Goal: Task Accomplishment & Management: Use online tool/utility

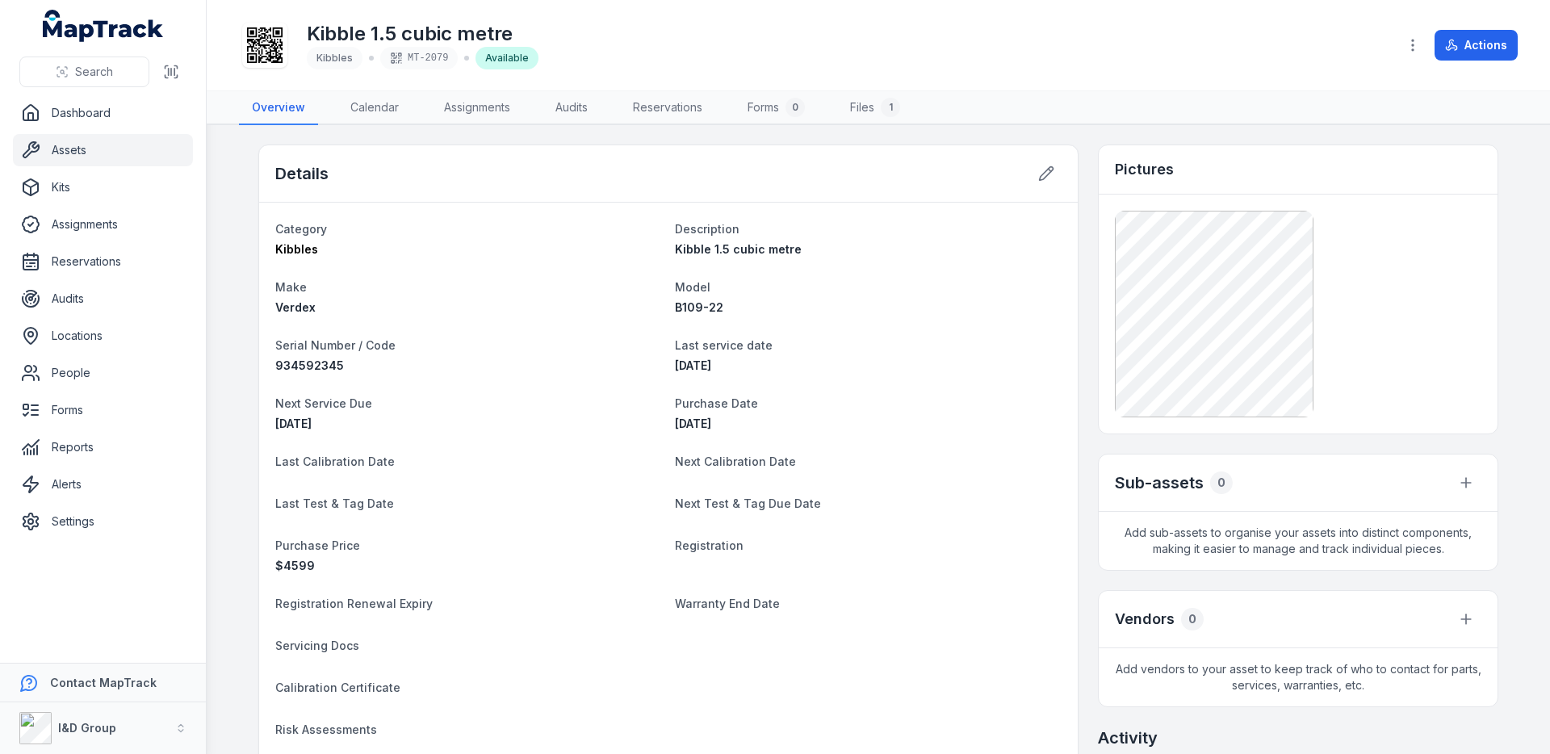
click at [273, 56] on icon at bounding box center [265, 45] width 36 height 36
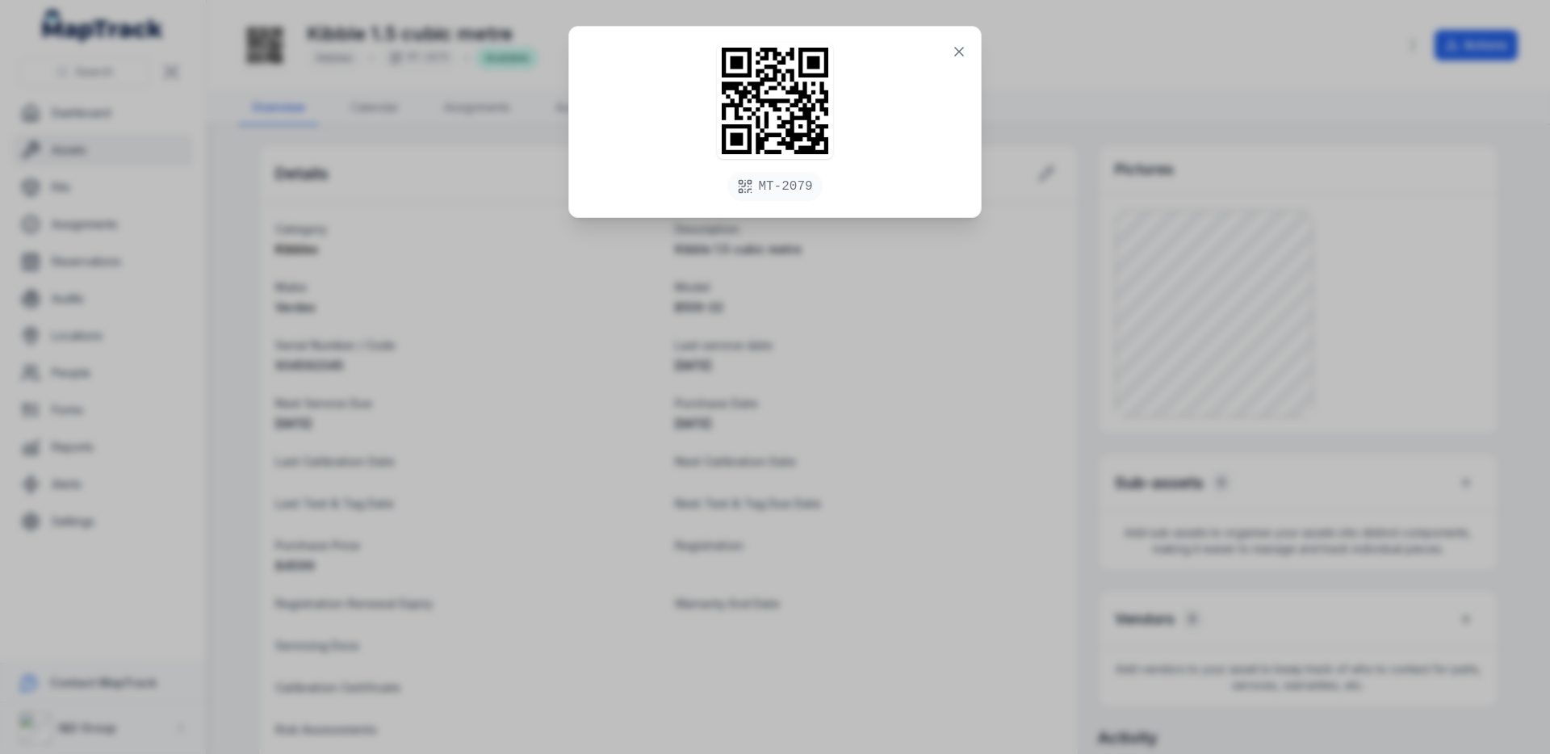
click at [761, 363] on div "MT-2079" at bounding box center [775, 377] width 1550 height 754
click at [956, 63] on button at bounding box center [959, 51] width 31 height 31
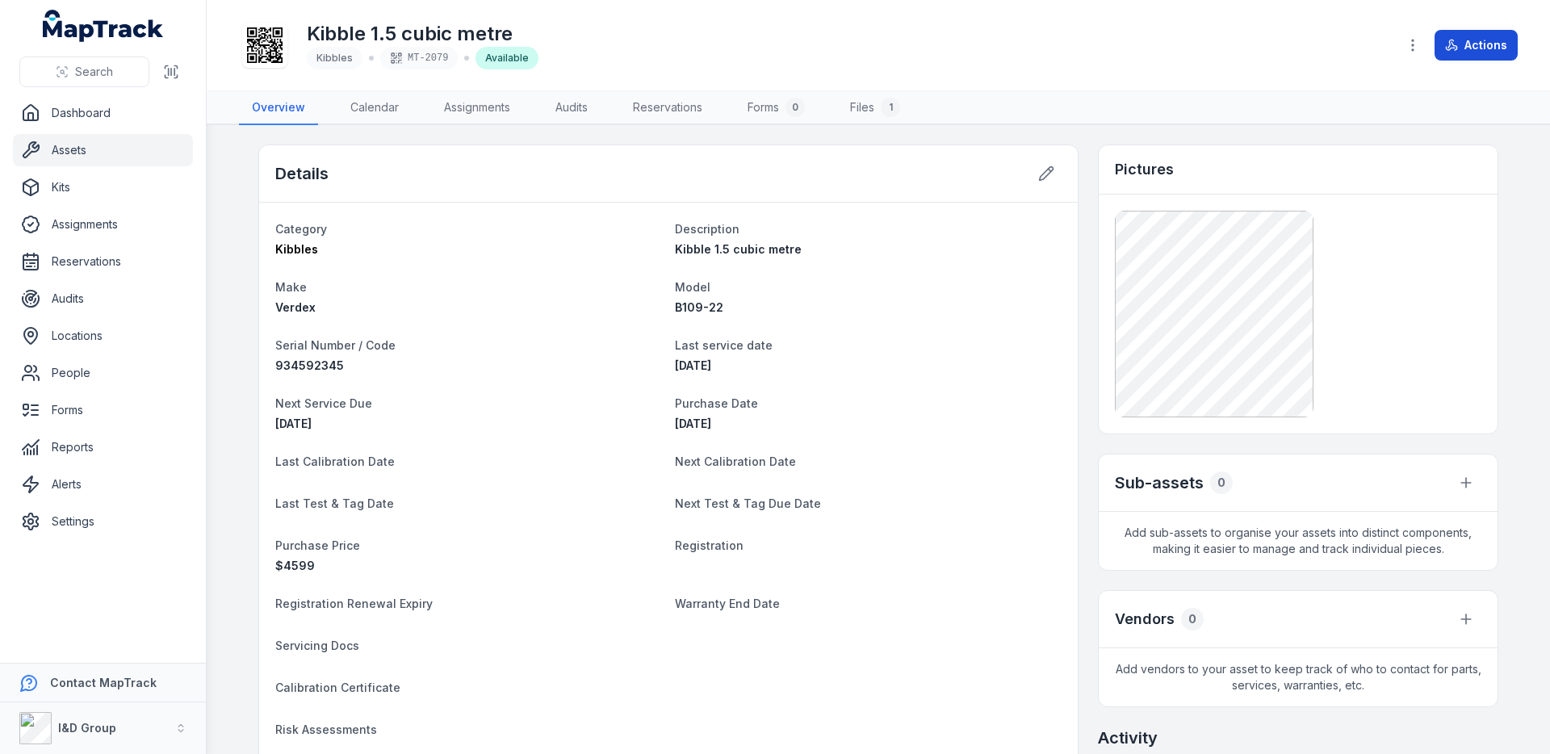
click at [1453, 52] on button "Actions" at bounding box center [1476, 45] width 83 height 31
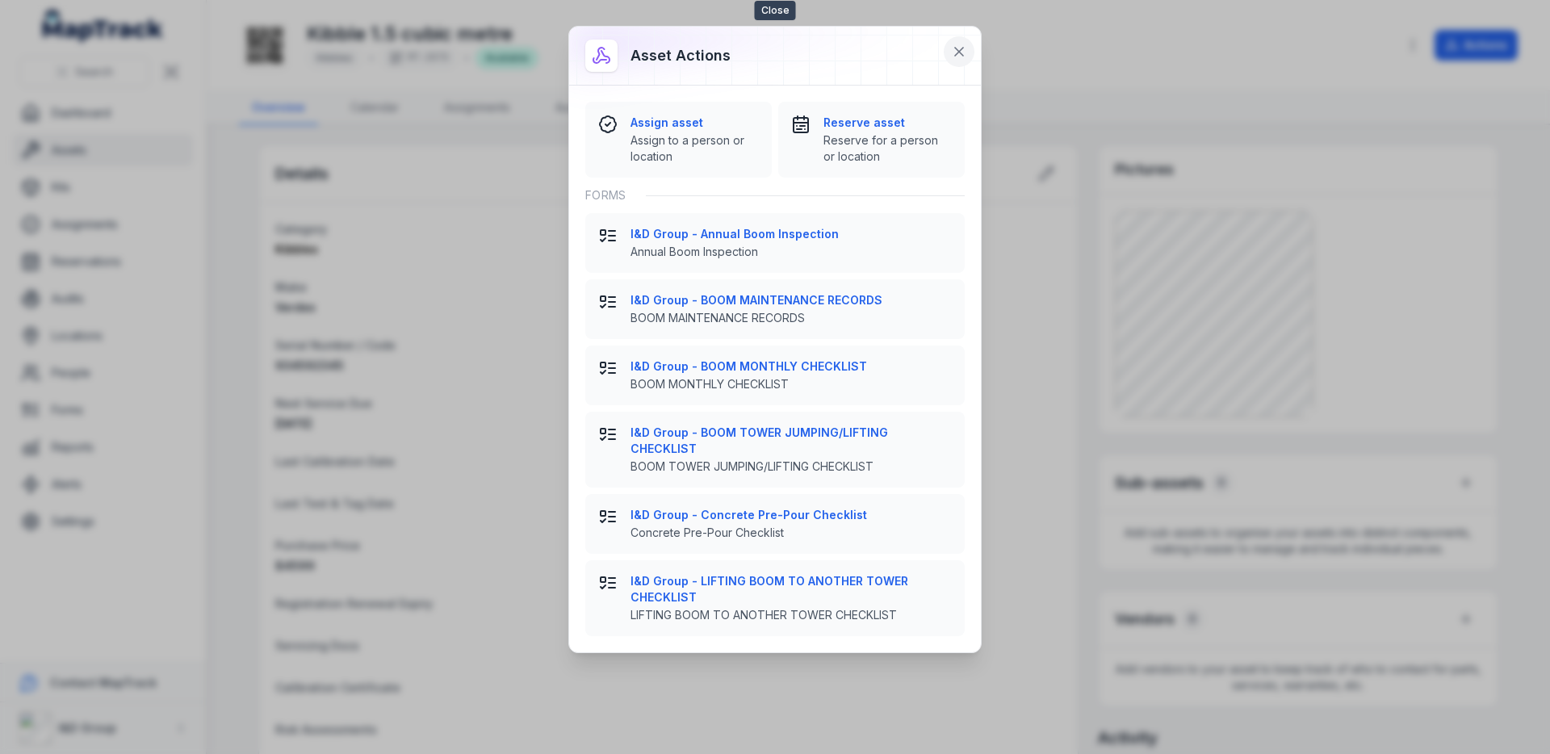
click at [949, 47] on button at bounding box center [959, 51] width 31 height 31
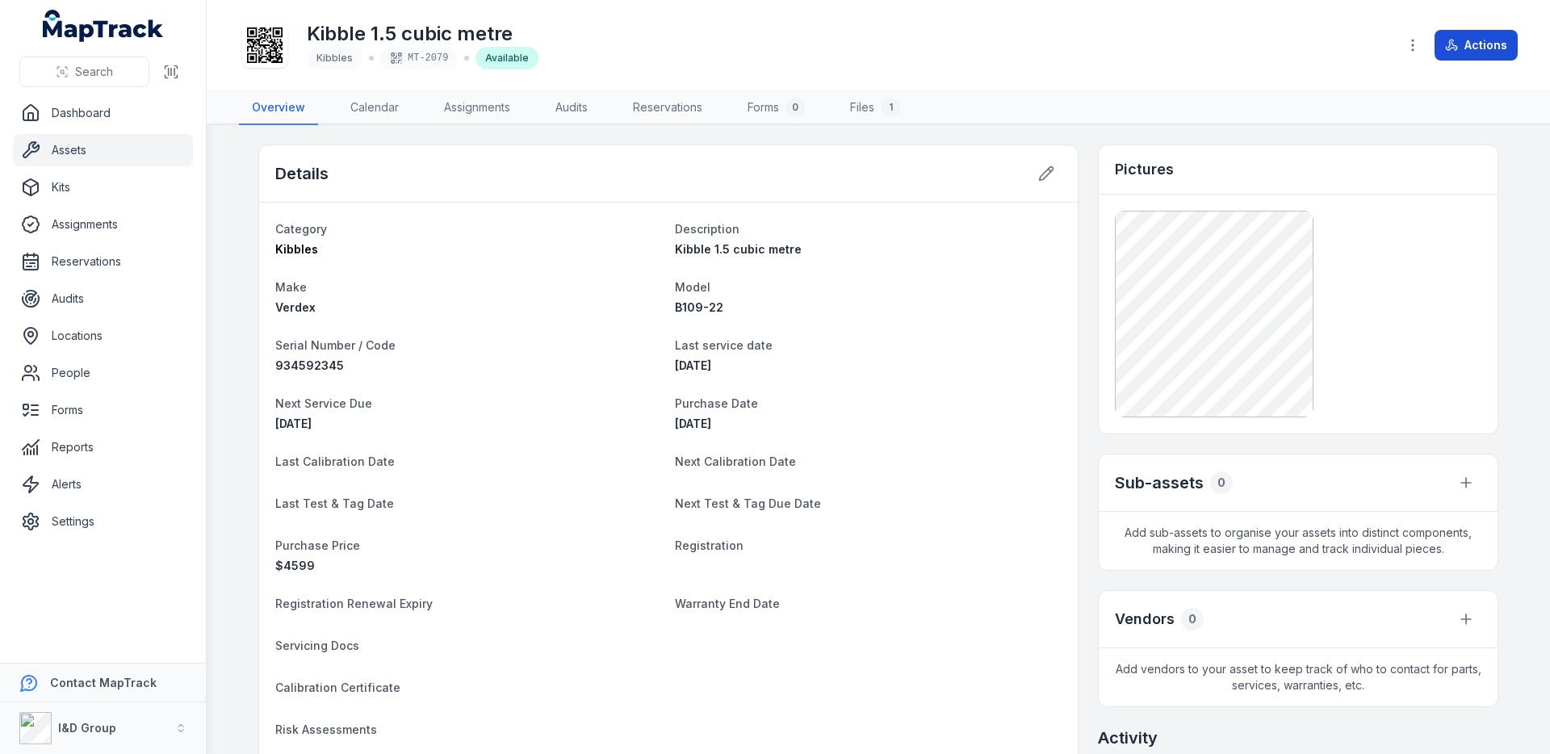
click at [1452, 40] on icon at bounding box center [1451, 44] width 5 height 8
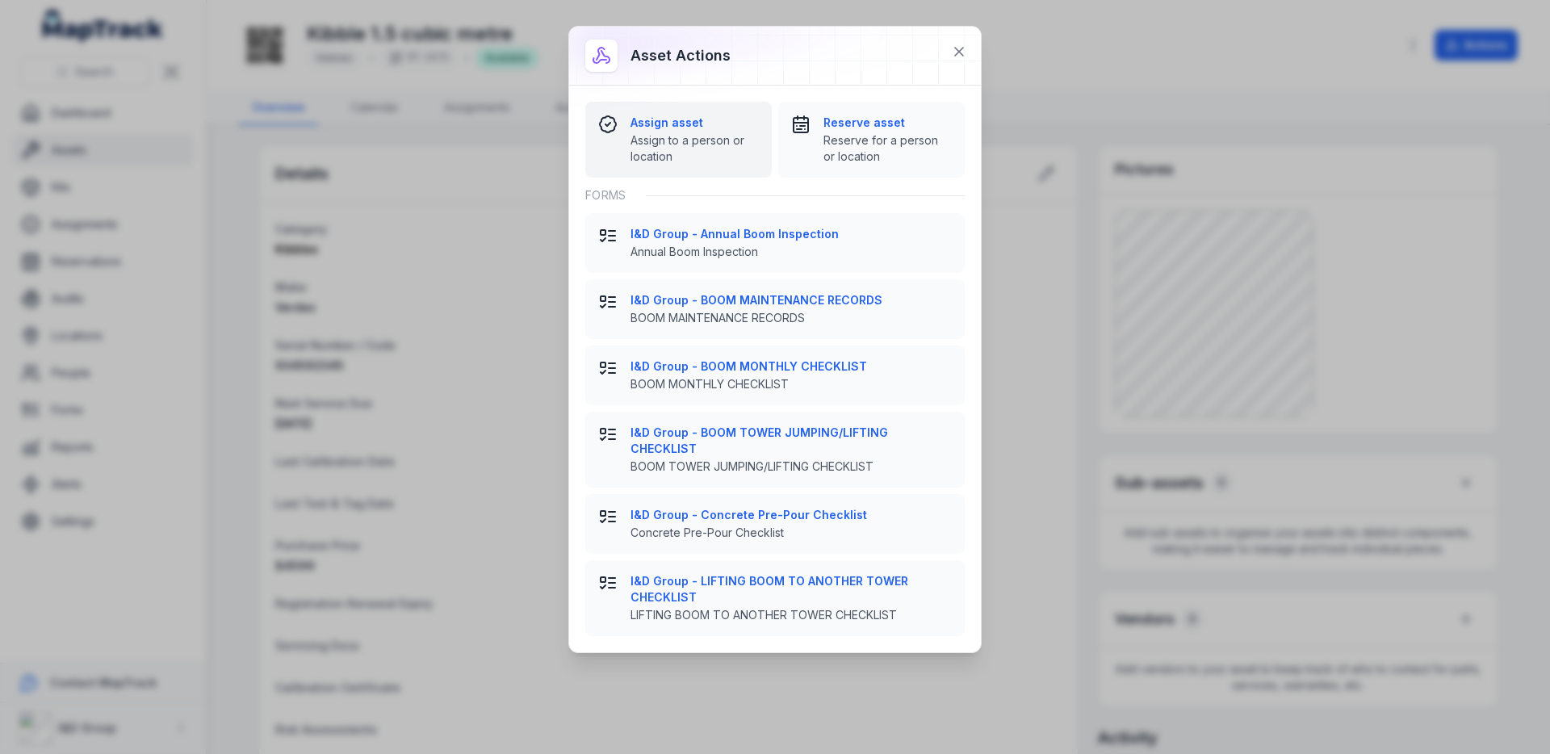
click at [740, 129] on strong "Assign asset" at bounding box center [695, 123] width 128 height 16
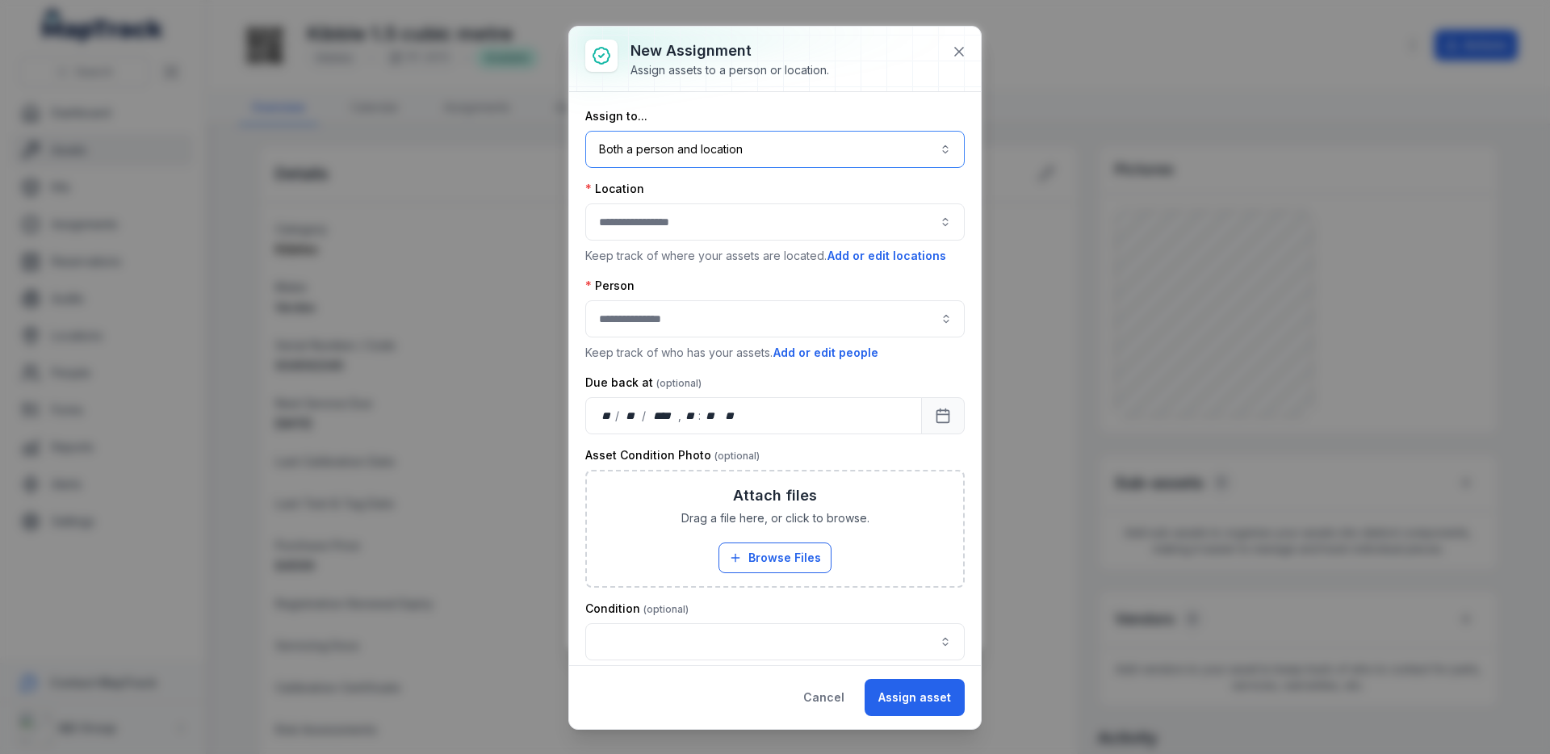
click at [740, 151] on button "Both a person and location ****" at bounding box center [775, 149] width 380 height 37
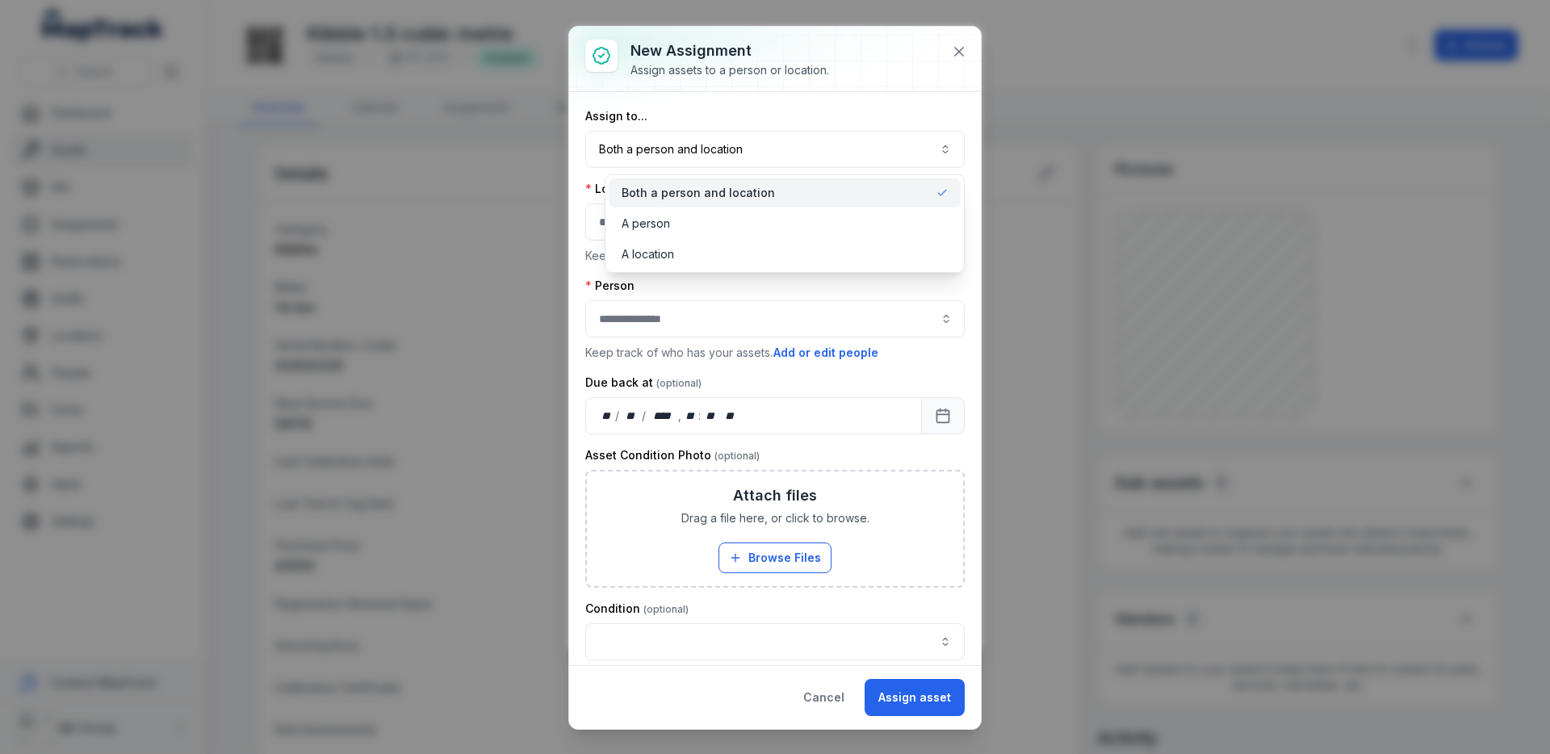
click at [954, 60] on div "New assignment Assign assets to a person or location. Assign to... Both a perso…" at bounding box center [775, 378] width 412 height 702
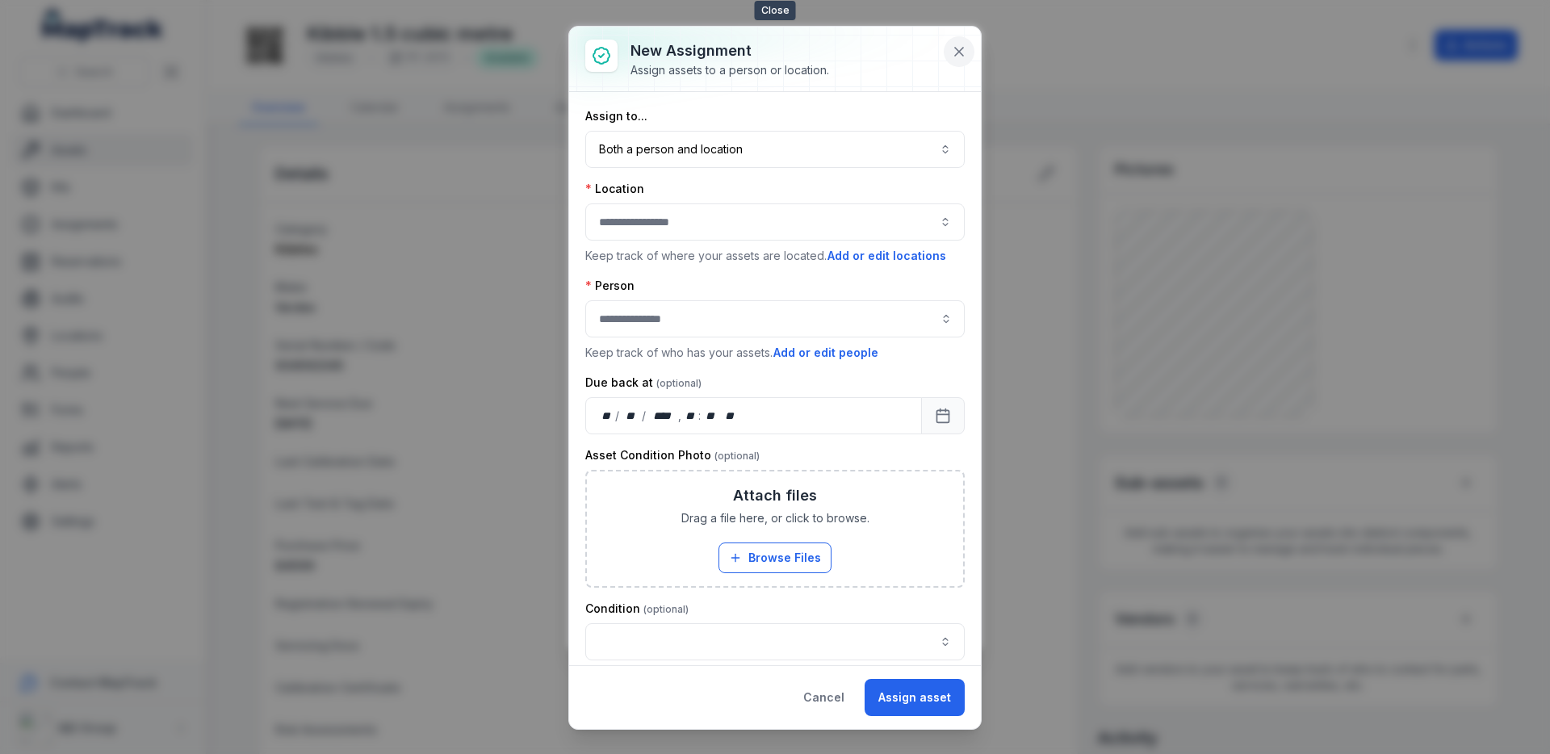
click at [963, 57] on icon at bounding box center [959, 52] width 16 height 16
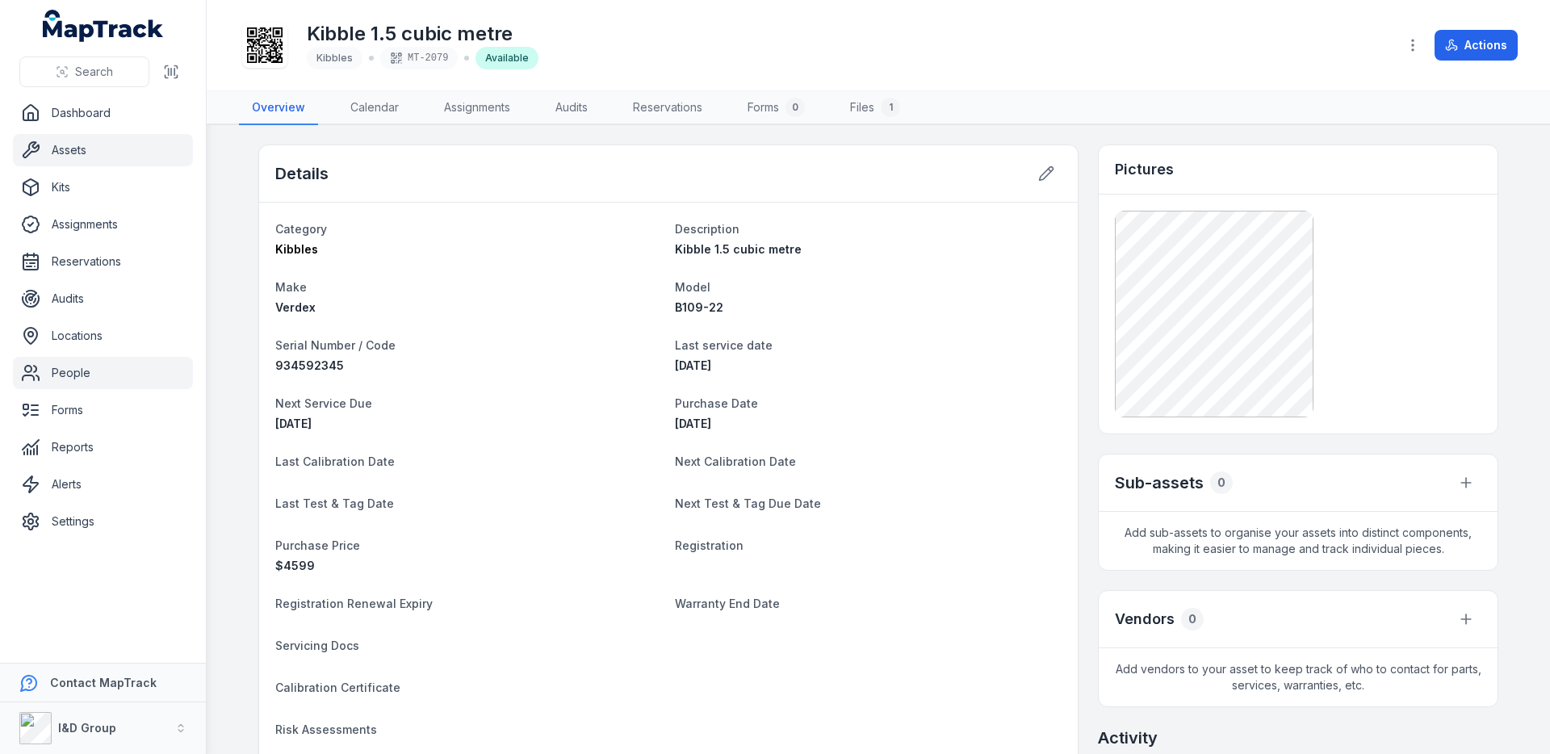
click at [99, 377] on link "People" at bounding box center [103, 373] width 180 height 32
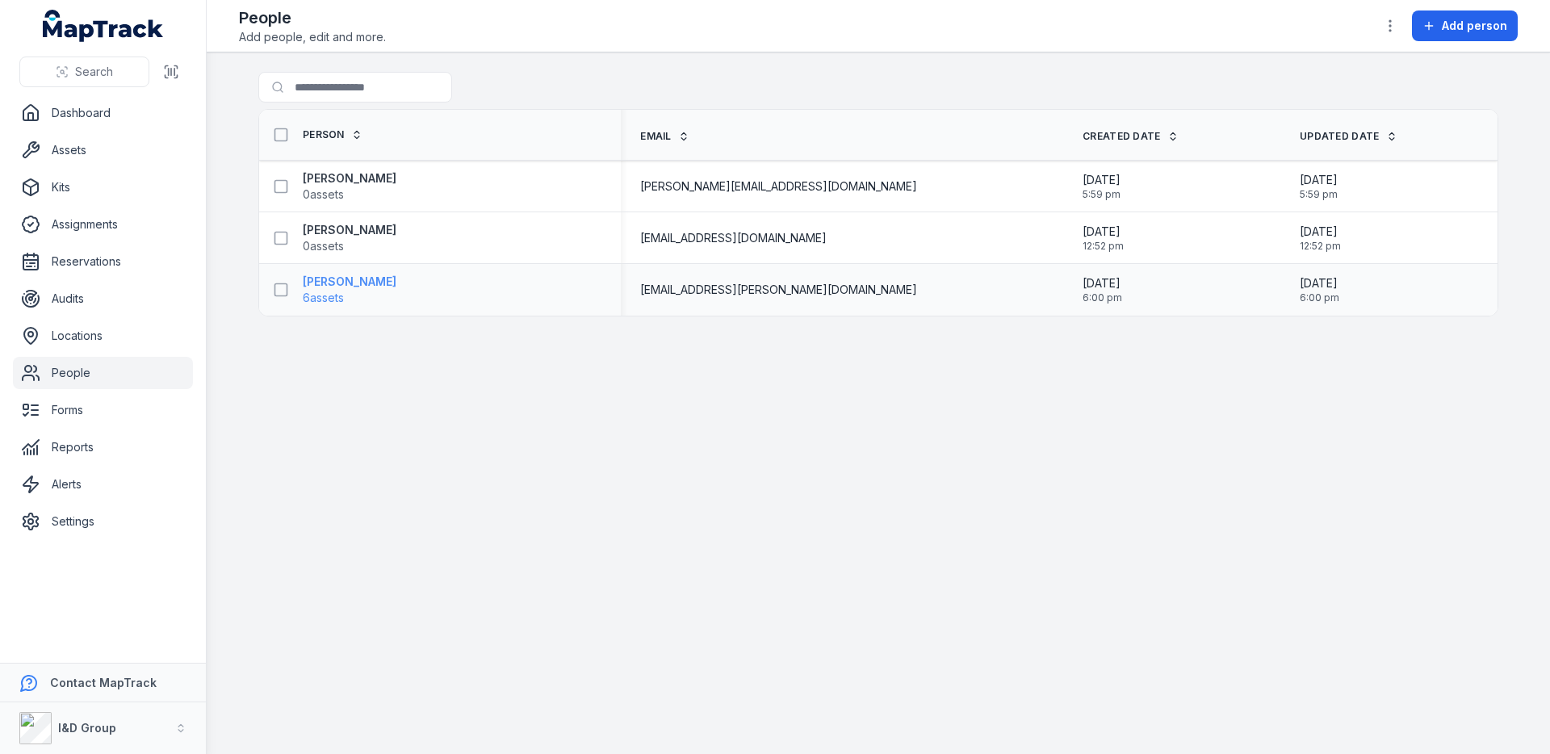
click at [356, 286] on strong "[PERSON_NAME]" at bounding box center [350, 282] width 94 height 16
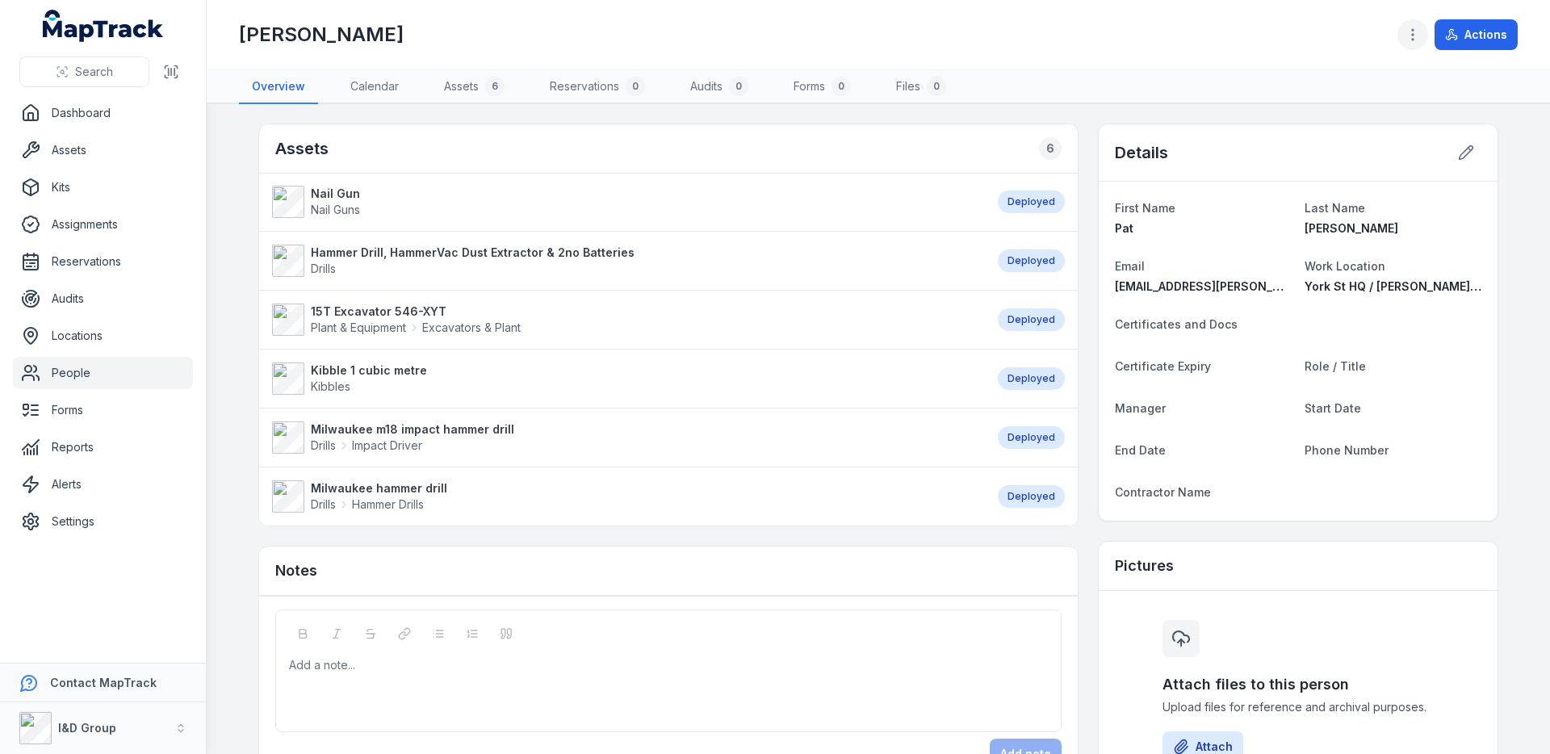
click at [1420, 40] on icon "button" at bounding box center [1413, 35] width 16 height 16
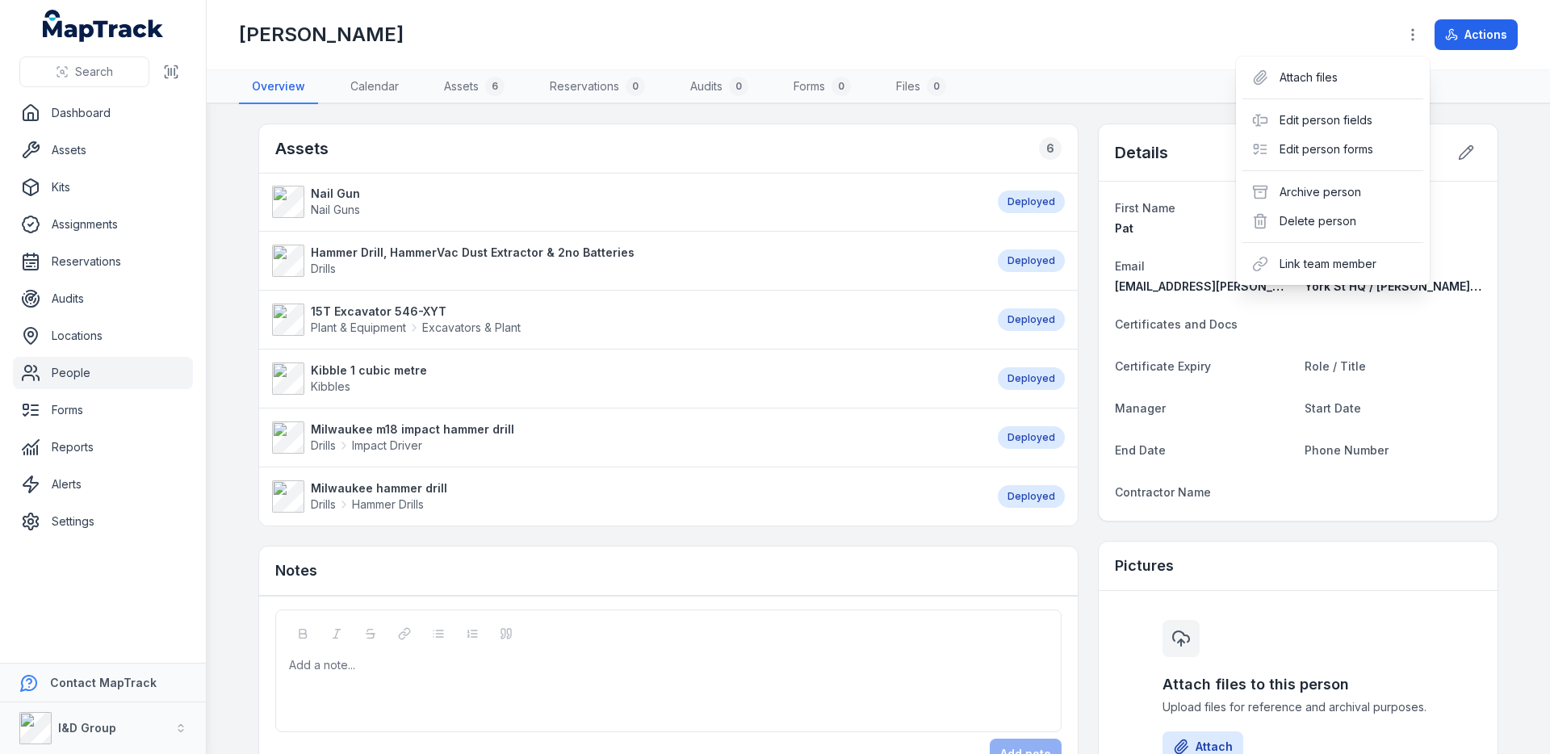
click at [1143, 57] on div "[PERSON_NAME] Actions" at bounding box center [878, 34] width 1279 height 57
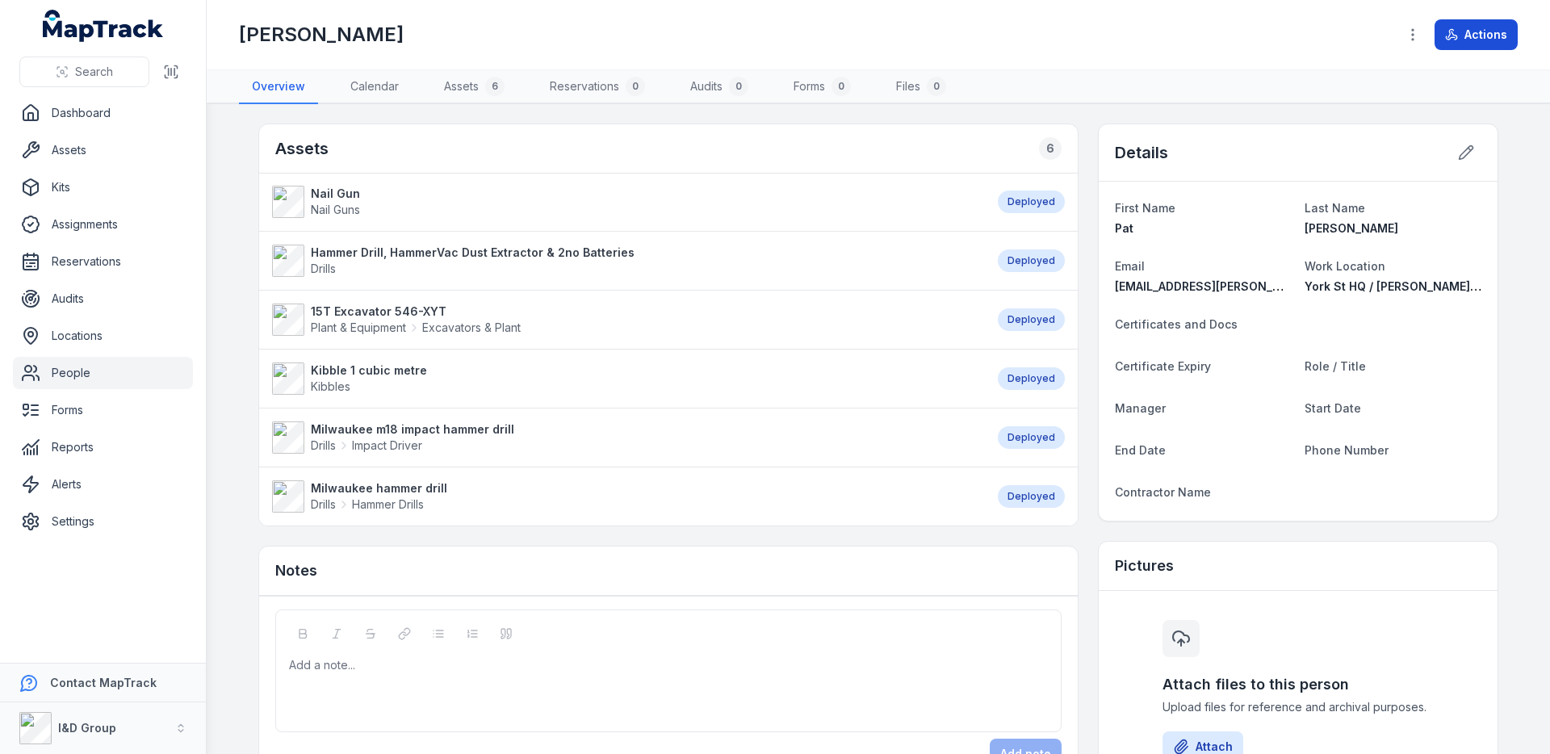
click at [1475, 42] on button "Actions" at bounding box center [1476, 34] width 83 height 31
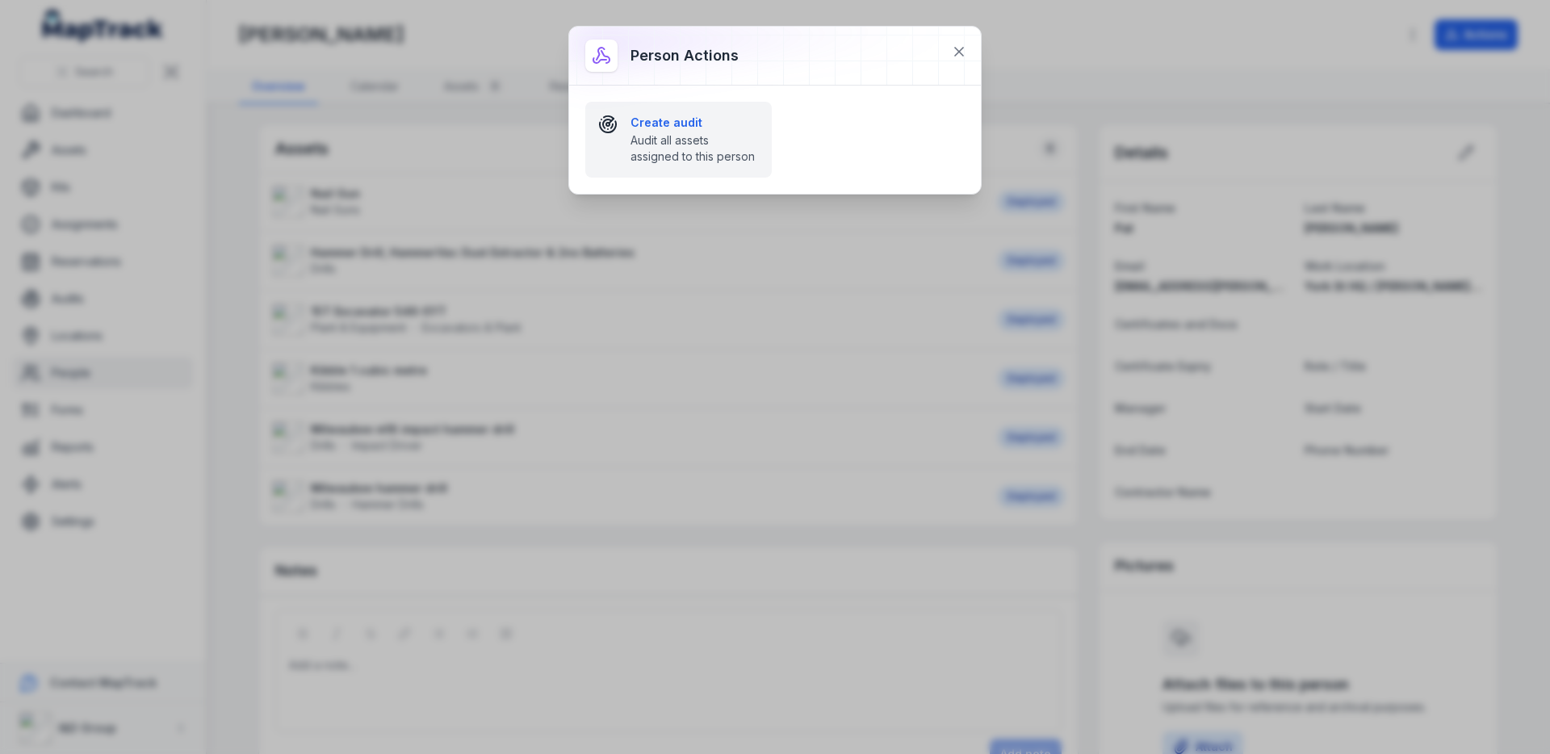
click at [695, 145] on span "Audit all assets assigned to this person" at bounding box center [695, 148] width 128 height 32
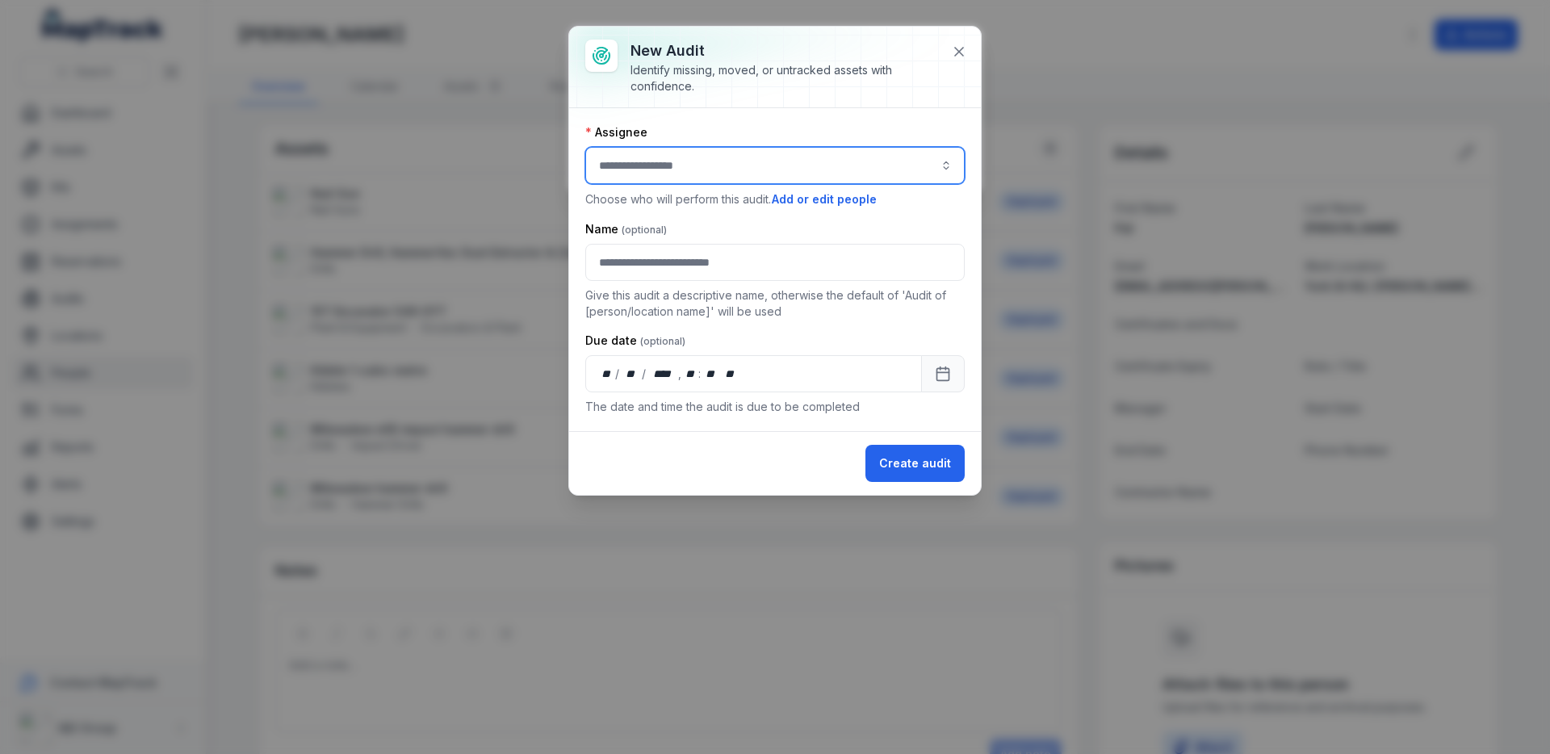
click at [797, 164] on input "audit-add:assignee_id-label" at bounding box center [775, 165] width 380 height 37
type input "**********"
click at [749, 300] on div "[PERSON_NAME]" at bounding box center [775, 301] width 346 height 16
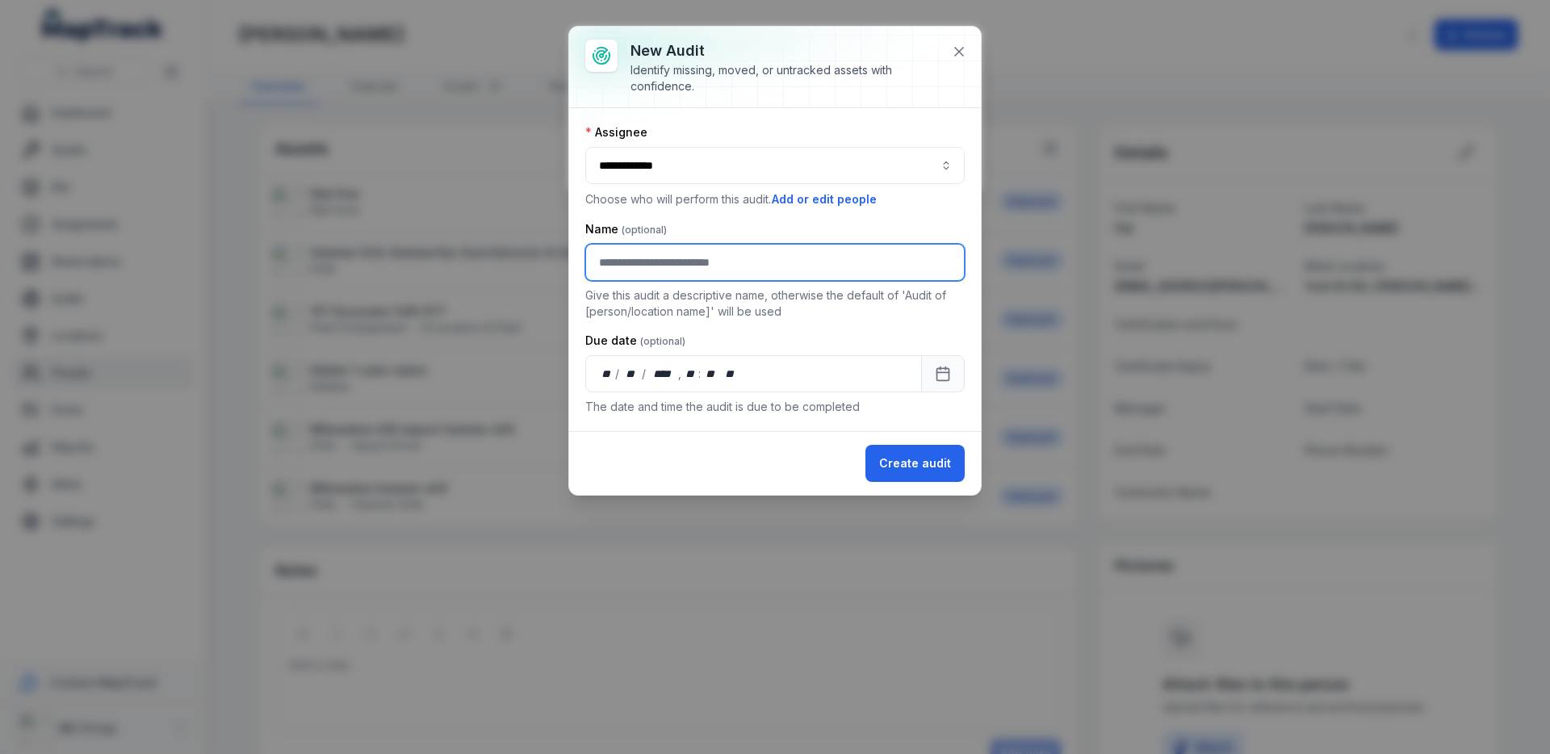
click at [803, 256] on input "text" at bounding box center [775, 262] width 380 height 37
click at [940, 462] on button "Create audit" at bounding box center [915, 463] width 99 height 37
